Goal: Information Seeking & Learning: Learn about a topic

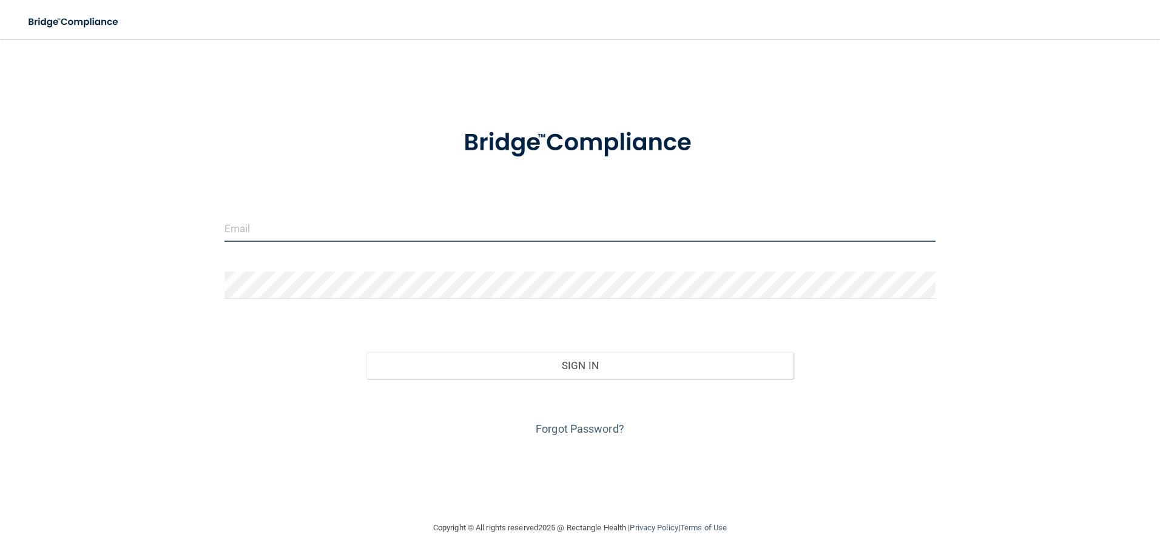
click at [303, 230] on input "email" at bounding box center [579, 228] width 711 height 27
type input "shgregory@rectanglehealth.com"
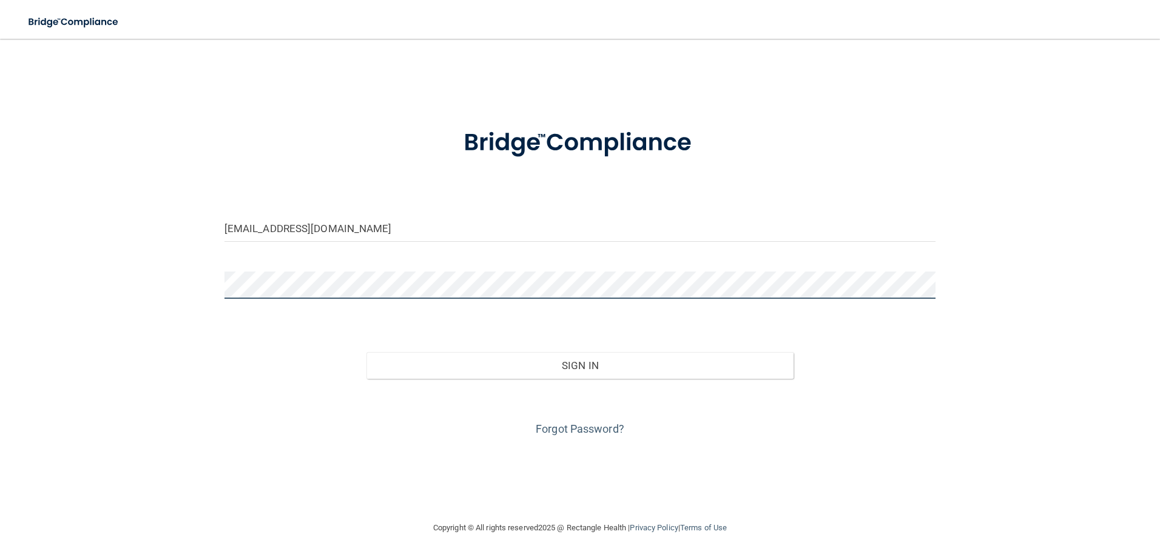
click at [366, 352] on button "Sign In" at bounding box center [579, 365] width 427 height 27
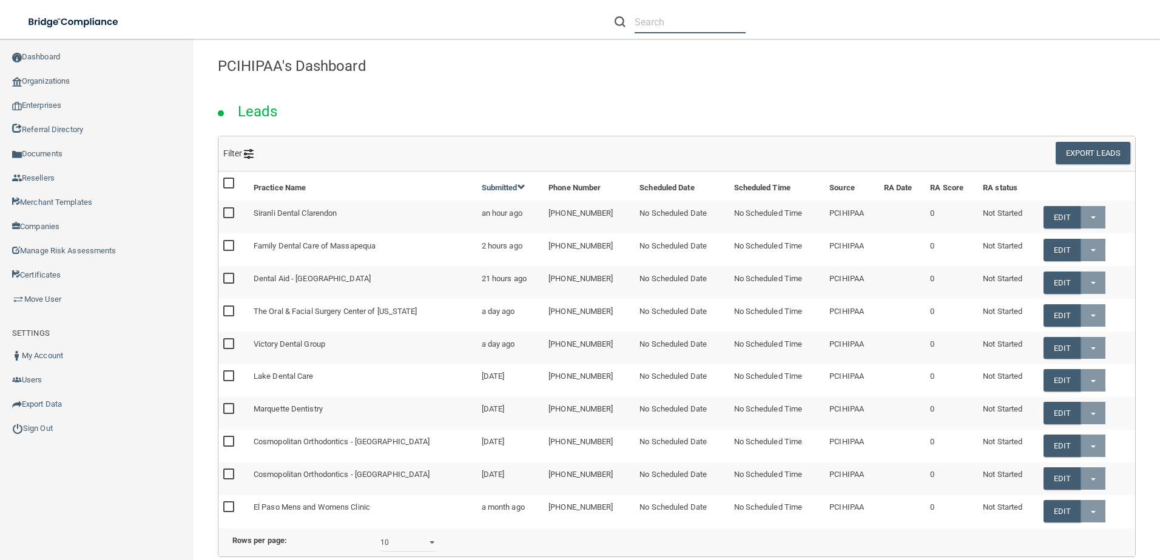
click at [700, 32] on input "text" at bounding box center [689, 22] width 111 height 22
paste input "LSG IMAGING"
type input "LSG IMAGING"
click at [713, 24] on input "LSG IMAGING" at bounding box center [689, 22] width 111 height 22
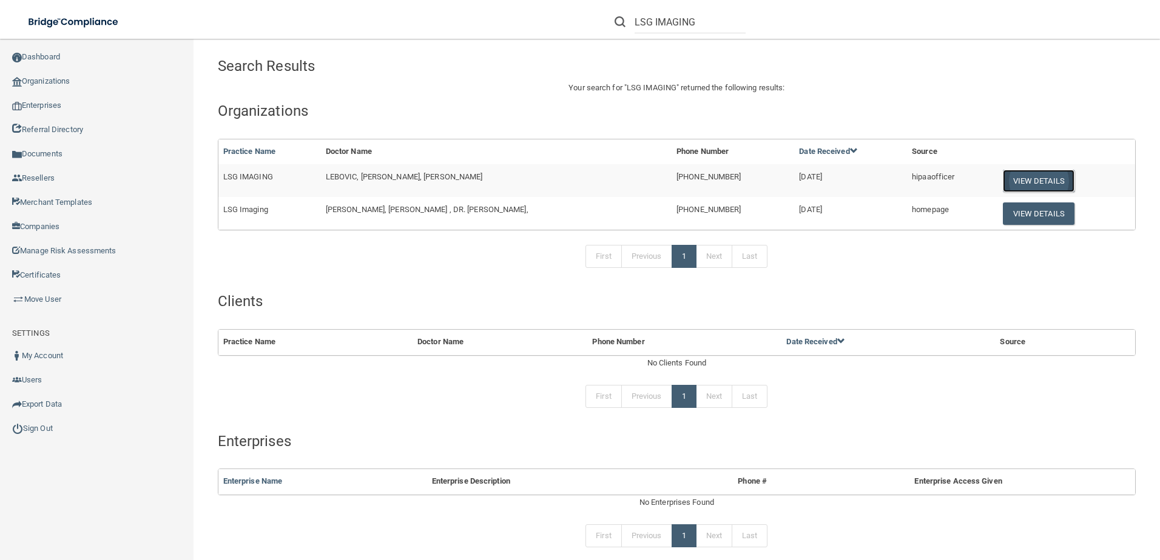
click at [1027, 177] on button "View Details" at bounding box center [1038, 181] width 72 height 22
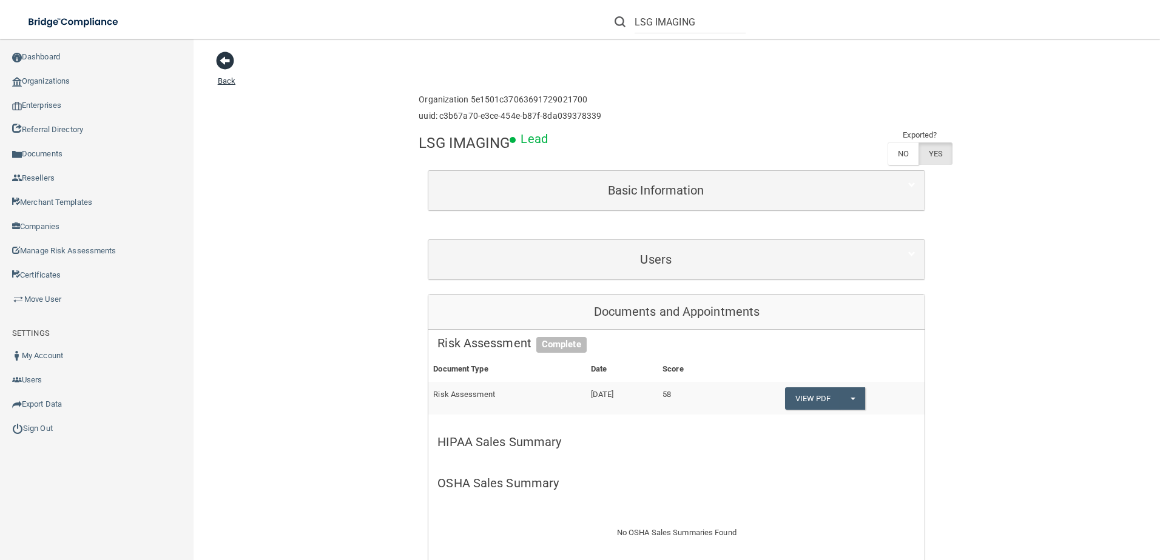
click at [229, 57] on span at bounding box center [225, 61] width 18 height 18
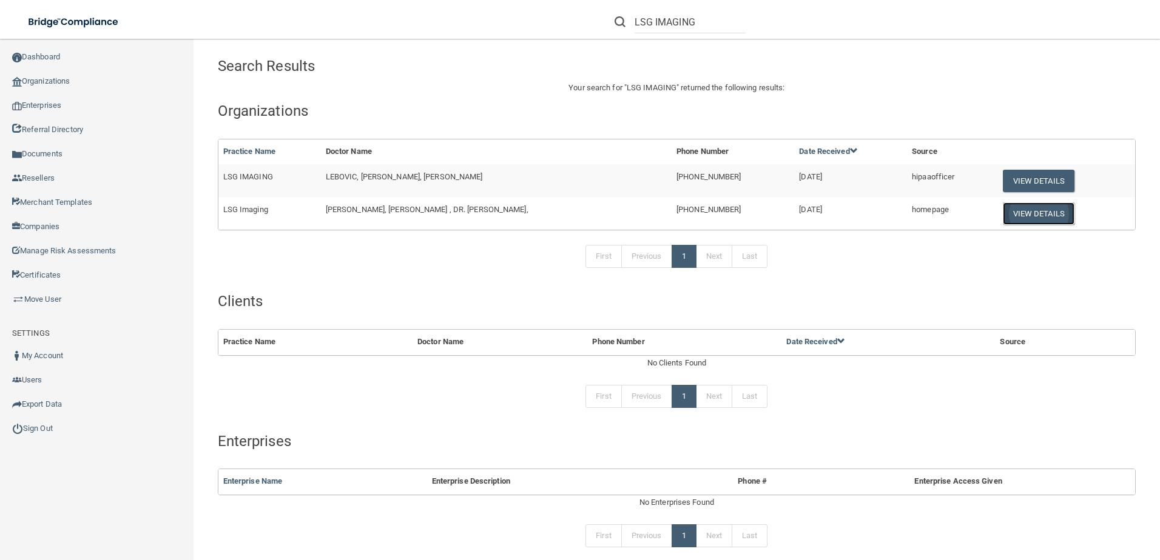
click at [1041, 220] on button "View Details" at bounding box center [1038, 214] width 72 height 22
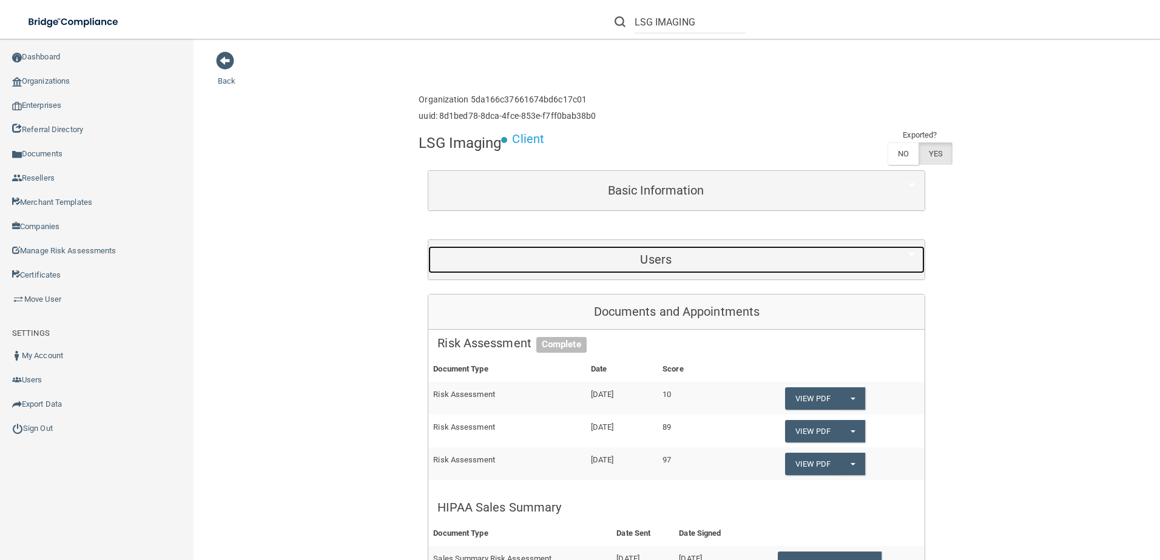
click at [642, 253] on h5 "Users" at bounding box center [655, 259] width 437 height 13
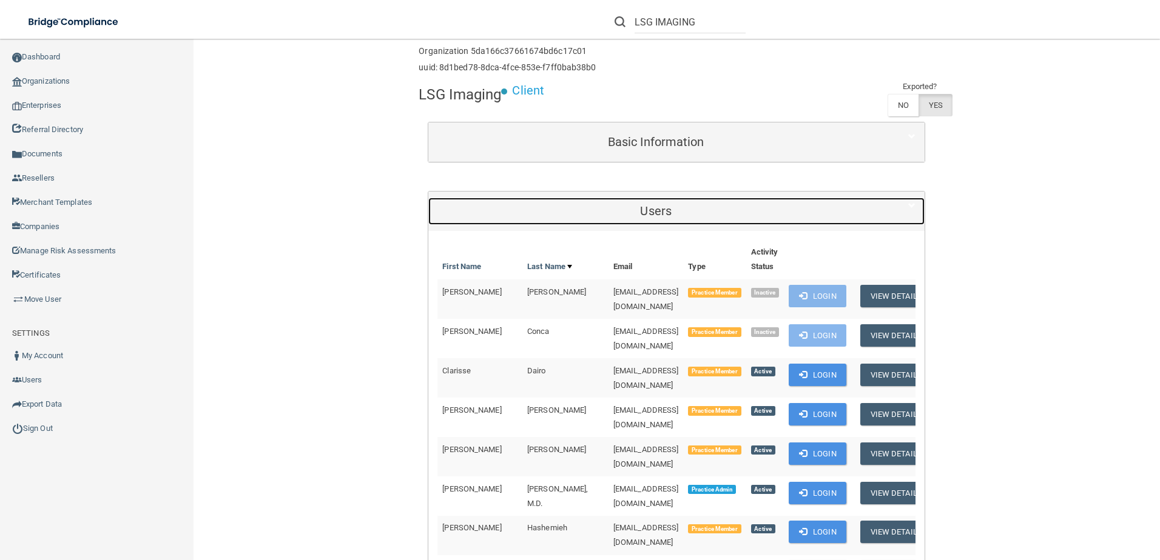
scroll to position [182, 0]
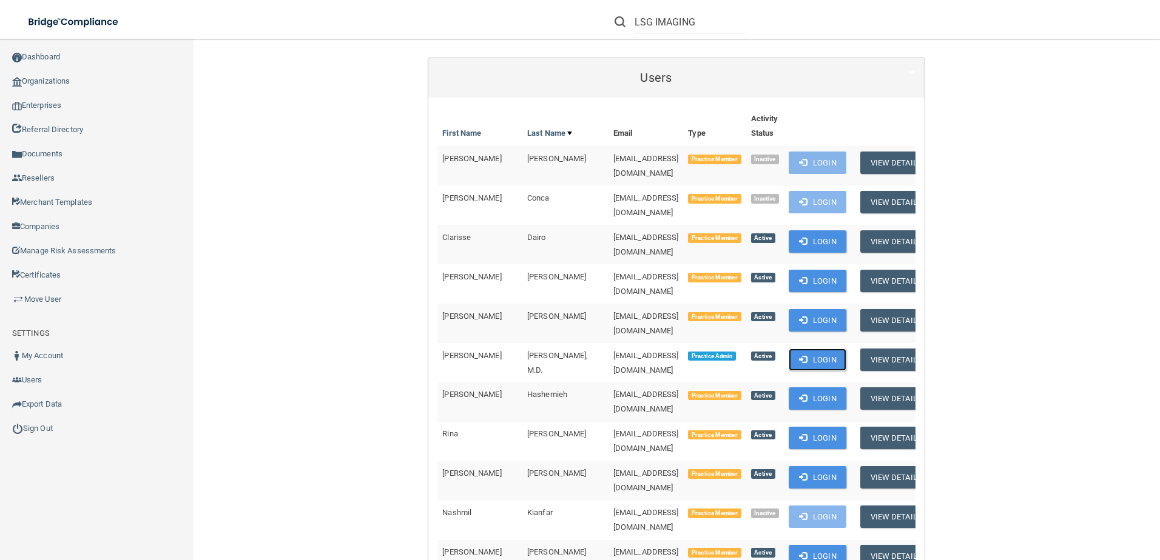
click at [788, 349] on button "Login" at bounding box center [817, 360] width 58 height 22
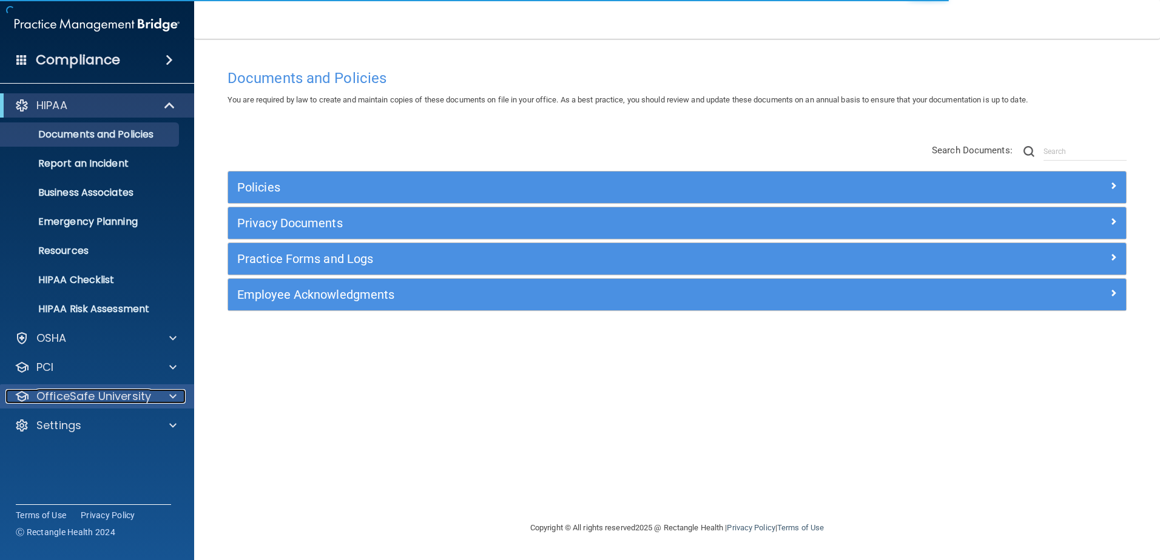
click at [100, 395] on p "OfficeSafe University" at bounding box center [93, 396] width 115 height 15
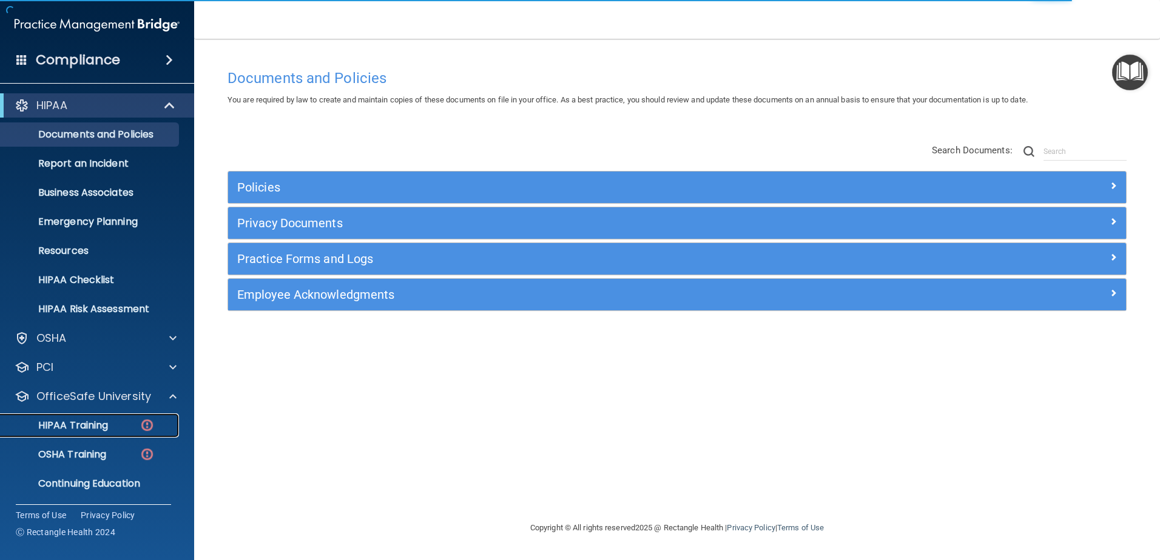
click at [118, 428] on div "HIPAA Training" at bounding box center [91, 426] width 166 height 12
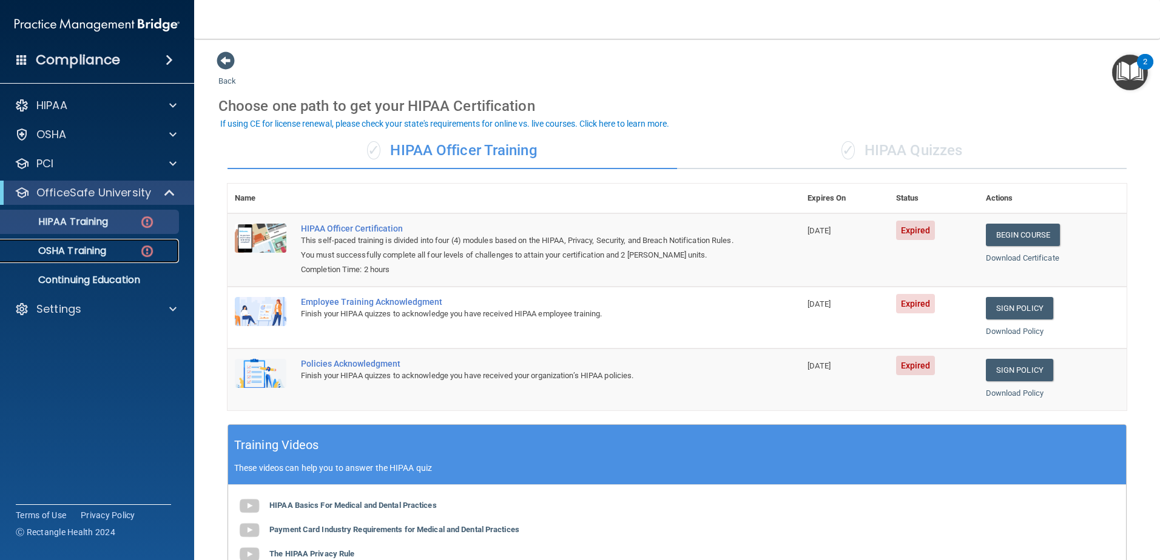
click at [102, 249] on p "OSHA Training" at bounding box center [57, 251] width 98 height 12
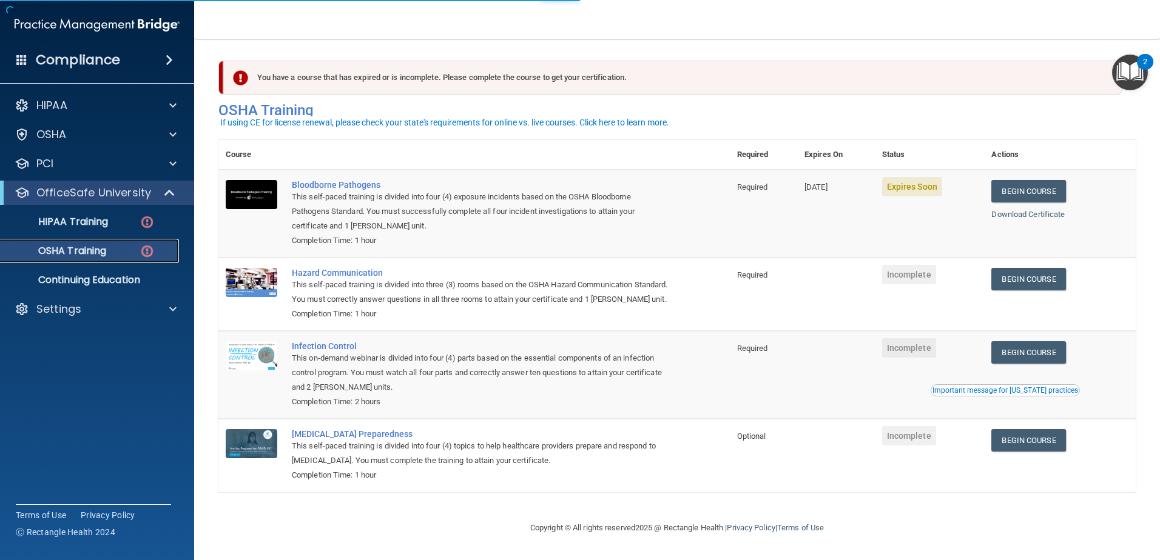
scroll to position [12, 0]
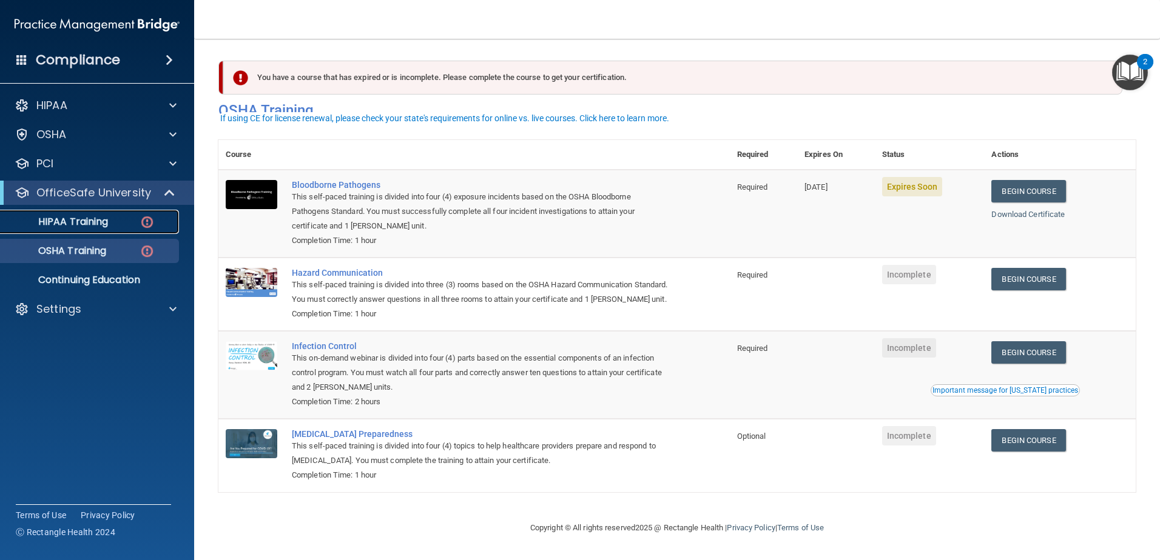
click at [96, 227] on p "HIPAA Training" at bounding box center [58, 222] width 100 height 12
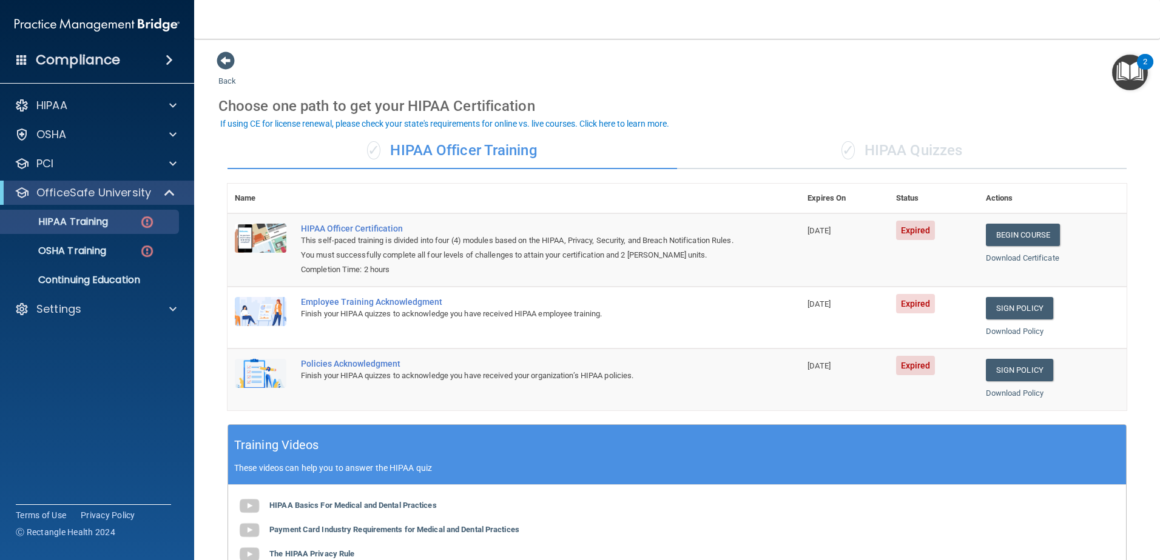
click at [808, 135] on div "✓ HIPAA Quizzes" at bounding box center [901, 151] width 449 height 36
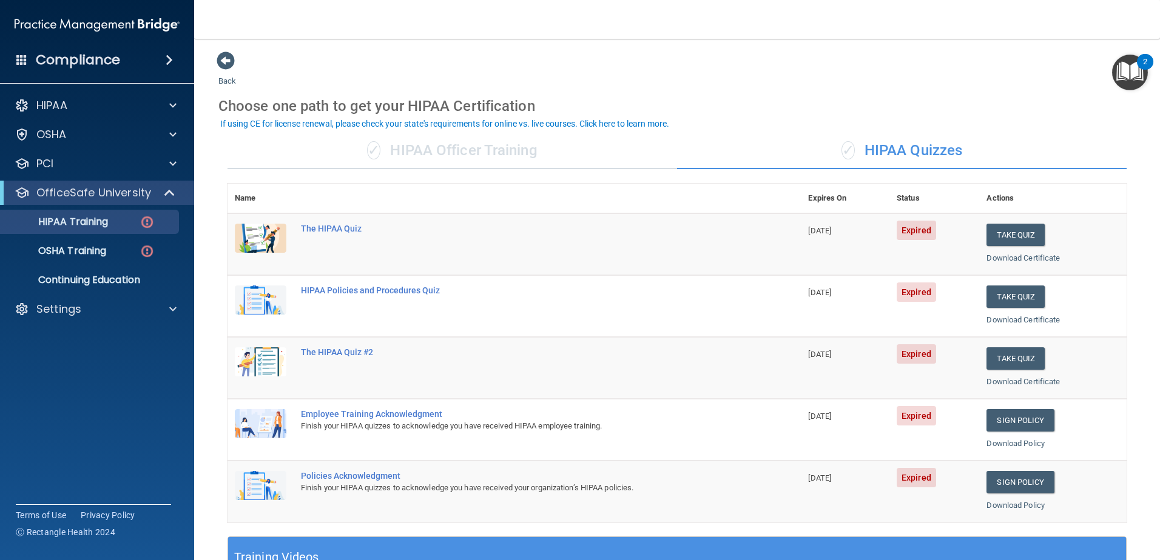
click at [488, 146] on div "✓ HIPAA Officer Training" at bounding box center [451, 151] width 449 height 36
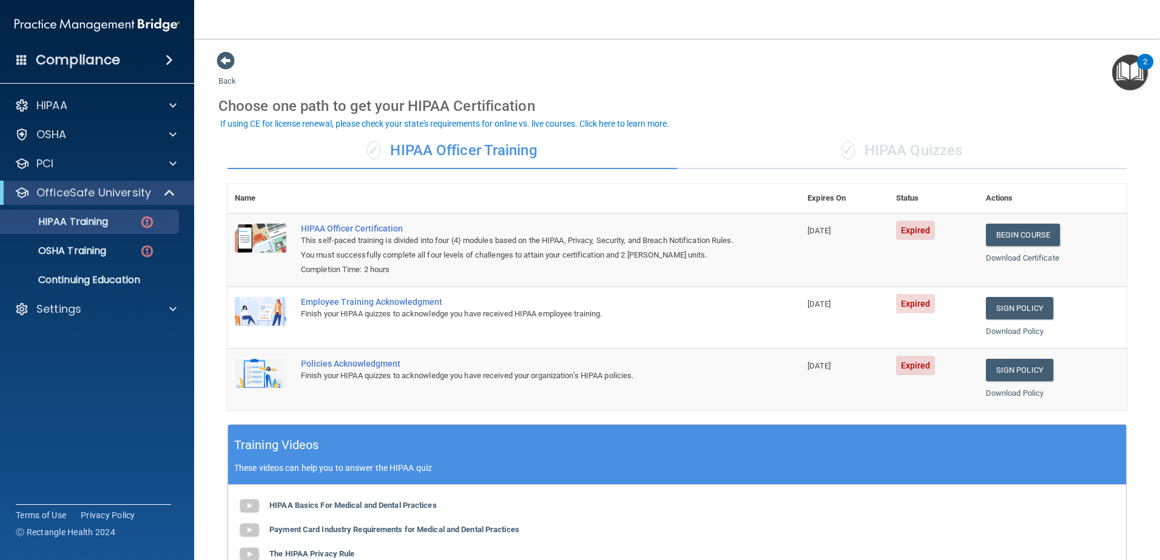
click at [902, 152] on div "✓ HIPAA Quizzes" at bounding box center [901, 151] width 449 height 36
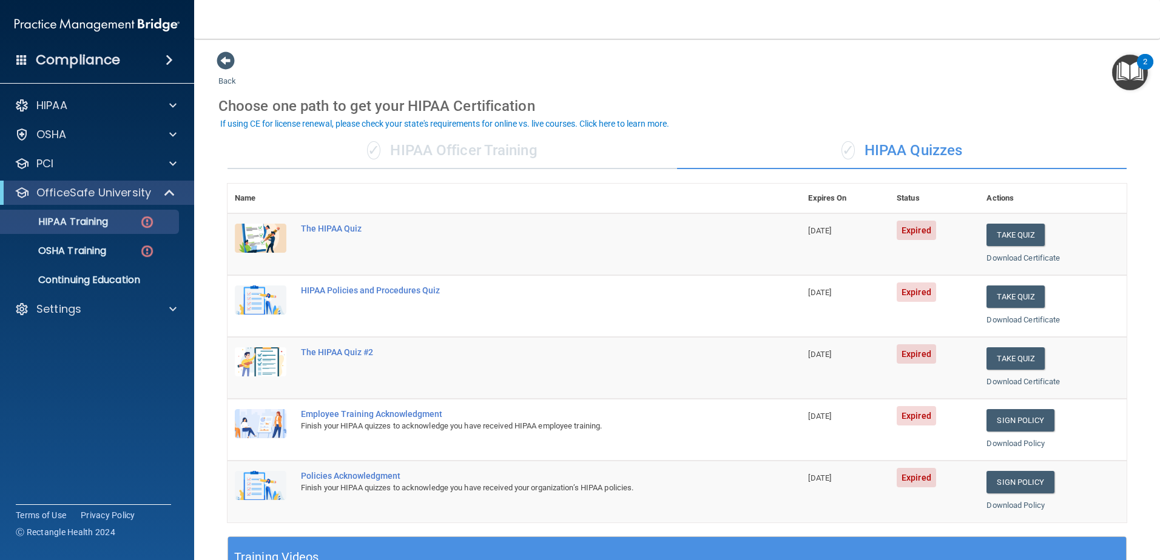
click at [481, 153] on div "✓ HIPAA Officer Training" at bounding box center [451, 151] width 449 height 36
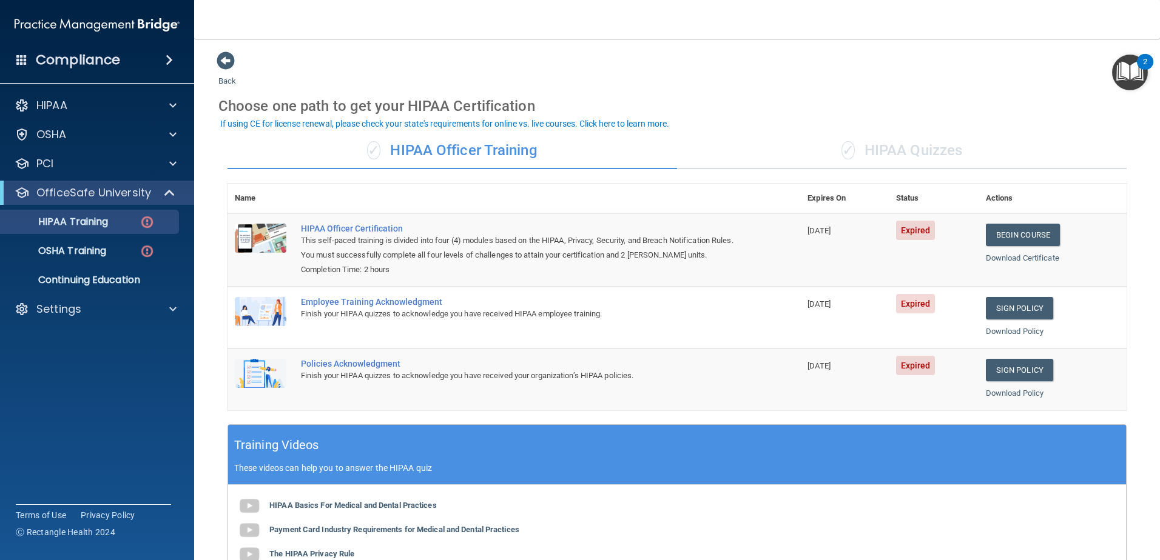
click at [841, 156] on span "✓" at bounding box center [847, 150] width 13 height 18
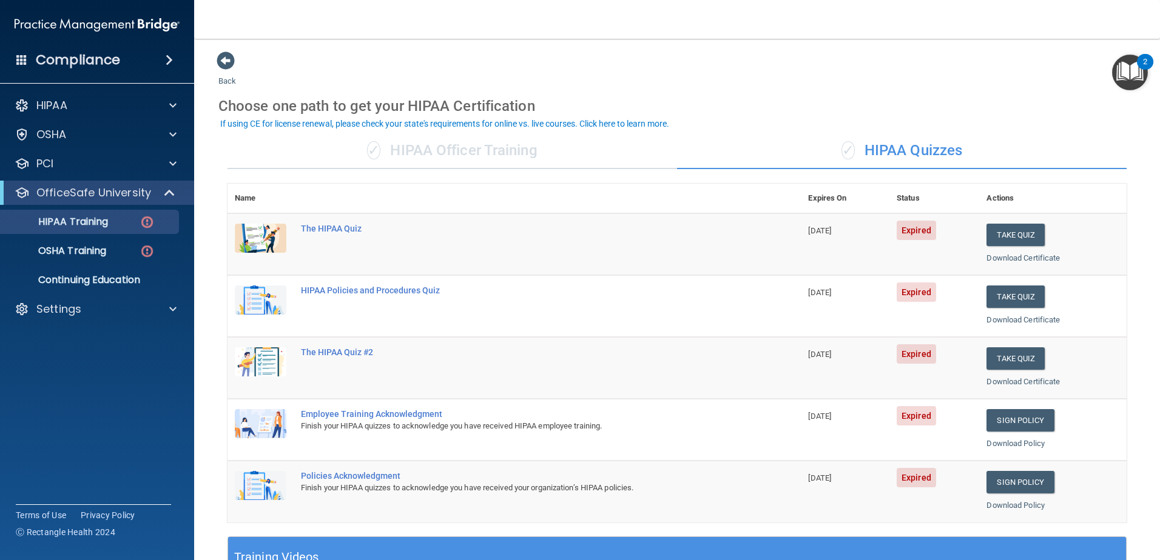
drag, startPoint x: 458, startPoint y: 150, endPoint x: 462, endPoint y: 155, distance: 6.6
click at [462, 155] on div "✓ HIPAA Officer Training" at bounding box center [451, 151] width 449 height 36
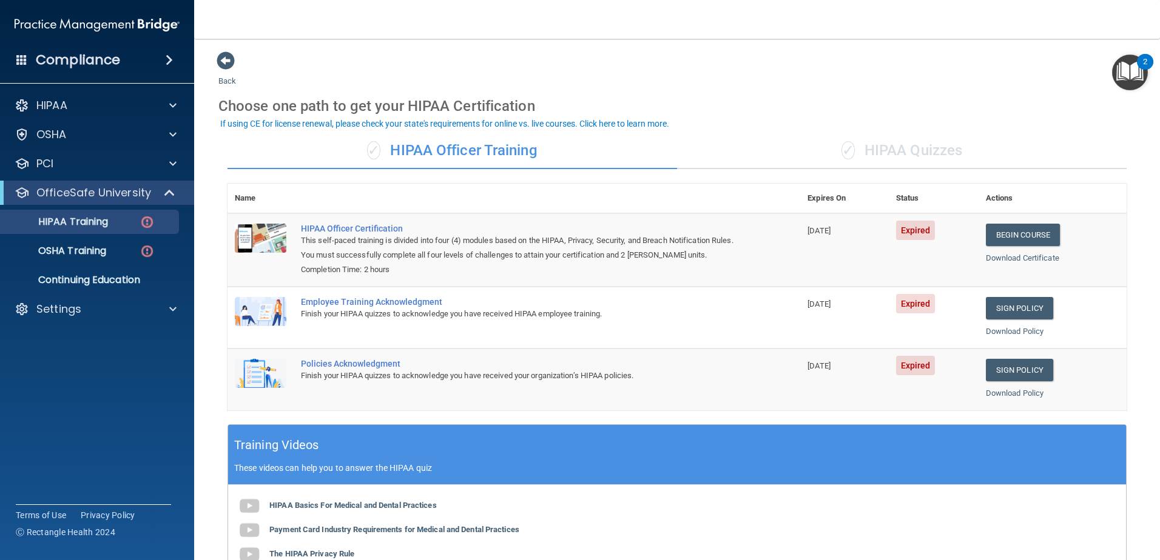
click at [697, 126] on div "✓ HIPAA Officer Training ✓ HIPAA Quizzes Name Expires On Status Actions HIPAA O…" at bounding box center [676, 438] width 917 height 629
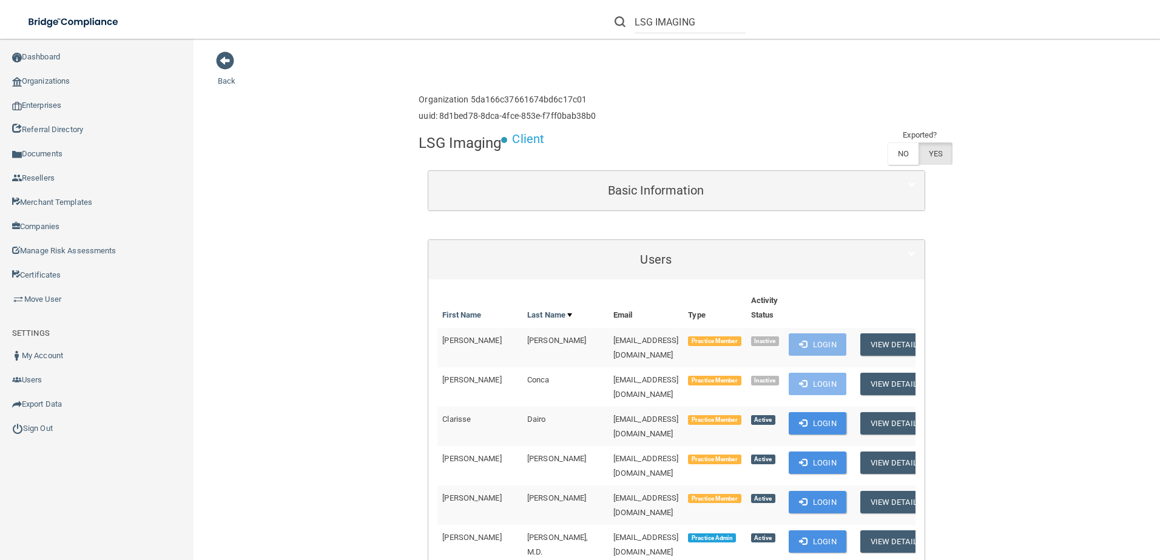
scroll to position [182, 0]
